Goal: Complete application form

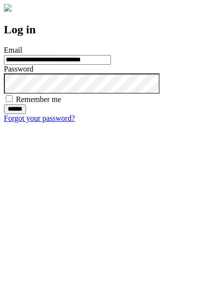
type input "**********"
click at [26, 114] on input "******" at bounding box center [15, 109] width 22 height 10
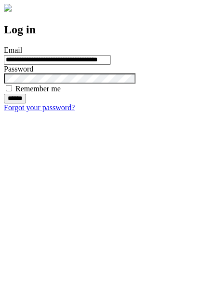
type input "**********"
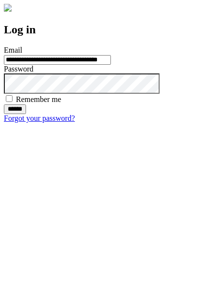
click at [26, 114] on input "******" at bounding box center [15, 109] width 22 height 10
